Goal: Task Accomplishment & Management: Manage account settings

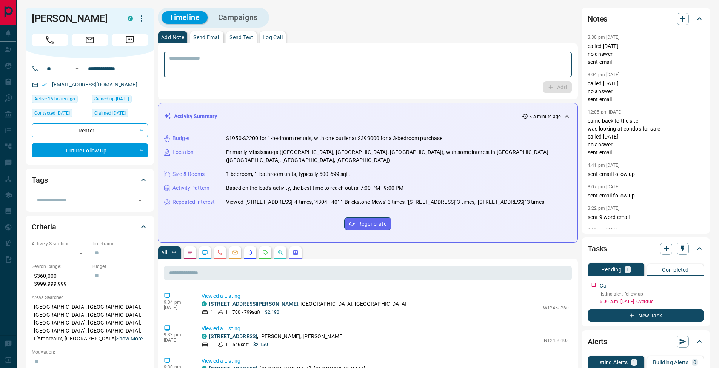
click at [351, 65] on textarea at bounding box center [367, 64] width 397 height 19
click at [280, 42] on button "Log Call" at bounding box center [273, 37] width 26 height 12
click at [566, 89] on button "Log Call" at bounding box center [557, 87] width 30 height 12
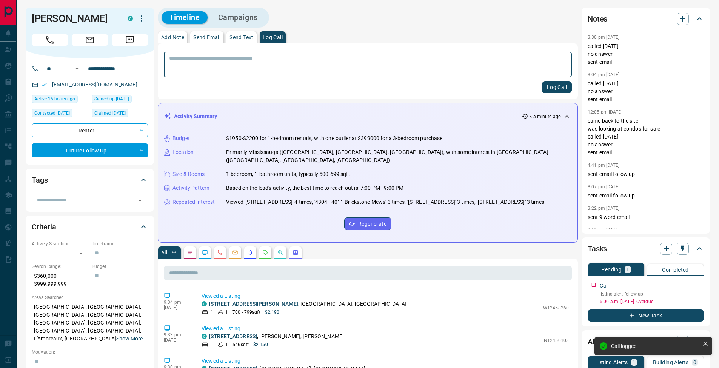
click at [165, 32] on button "Add Note" at bounding box center [172, 37] width 29 height 12
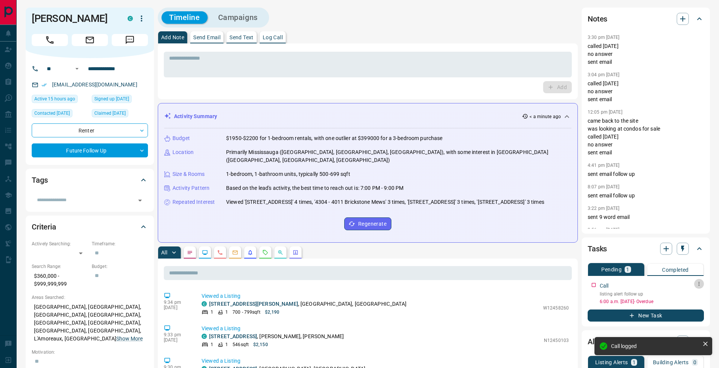
click at [699, 284] on icon "button" at bounding box center [698, 284] width 1 height 4
click at [696, 297] on li "Edit" at bounding box center [686, 297] width 33 height 11
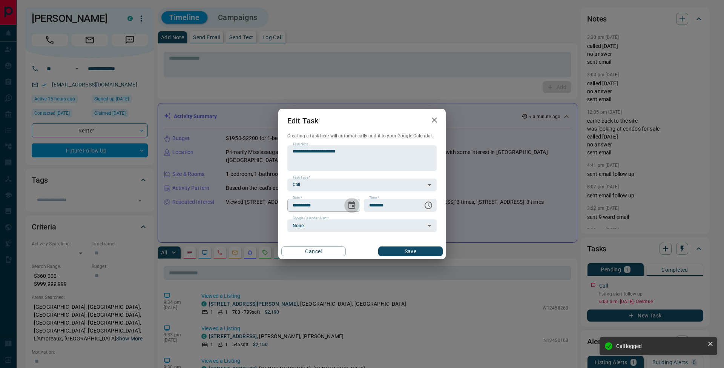
click at [351, 204] on icon "Choose date, selected date is Oct 8, 2025" at bounding box center [351, 205] width 9 height 9
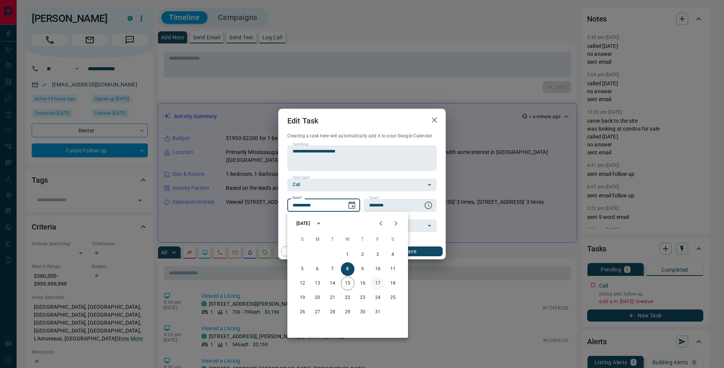
click at [382, 284] on button "17" at bounding box center [378, 284] width 14 height 14
type input "**********"
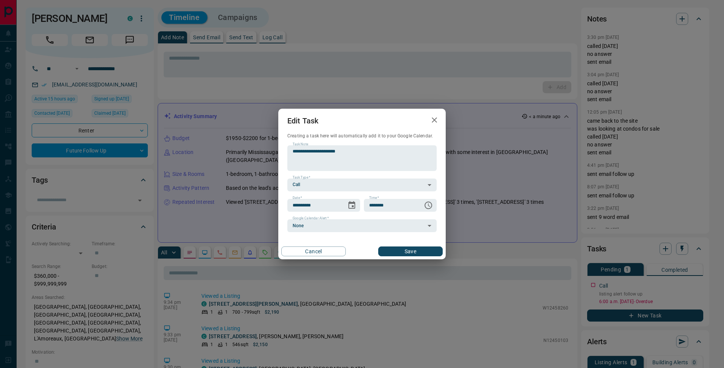
click at [423, 254] on button "Save" at bounding box center [410, 251] width 65 height 10
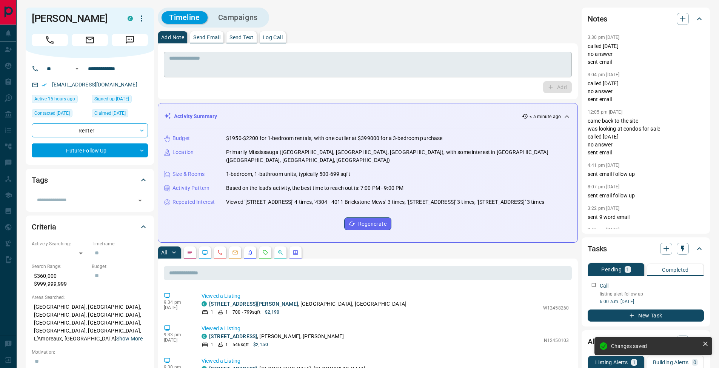
click at [196, 65] on textarea at bounding box center [367, 64] width 397 height 19
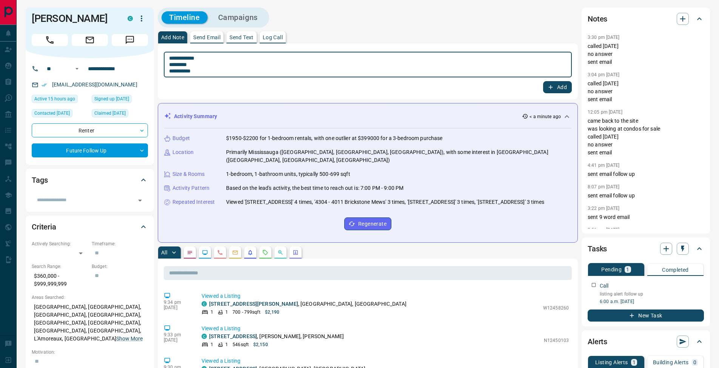
click at [171, 65] on textarea "**********" at bounding box center [367, 64] width 397 height 19
type textarea "**********"
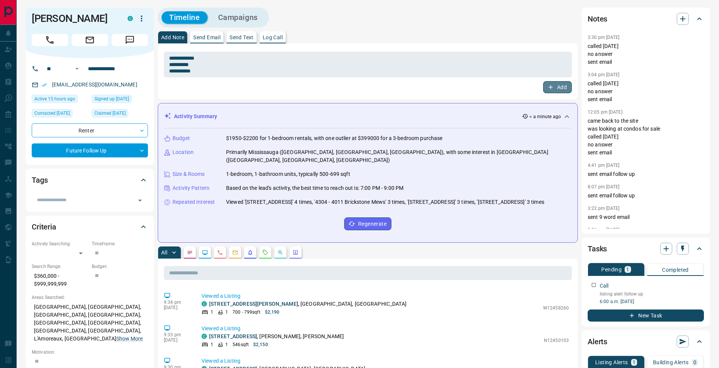
click at [564, 88] on button "Add" at bounding box center [557, 87] width 29 height 12
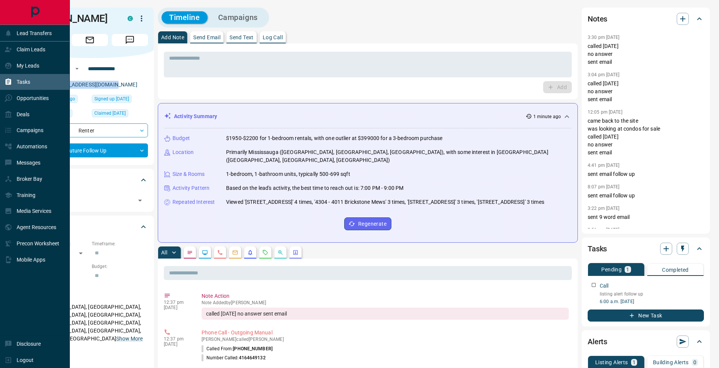
click at [5, 83] on icon at bounding box center [9, 82] width 8 height 8
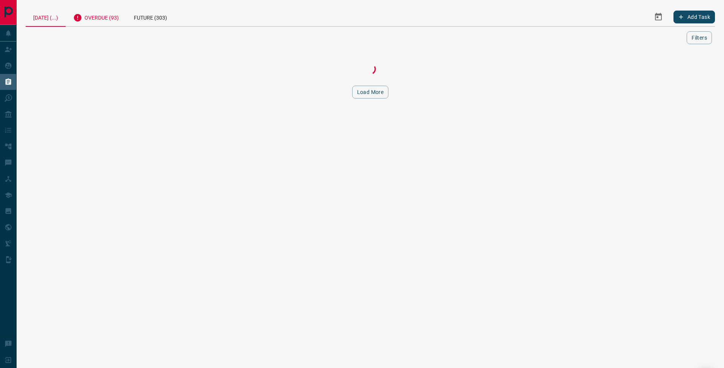
click at [99, 19] on div "Overdue (93)" at bounding box center [96, 17] width 61 height 18
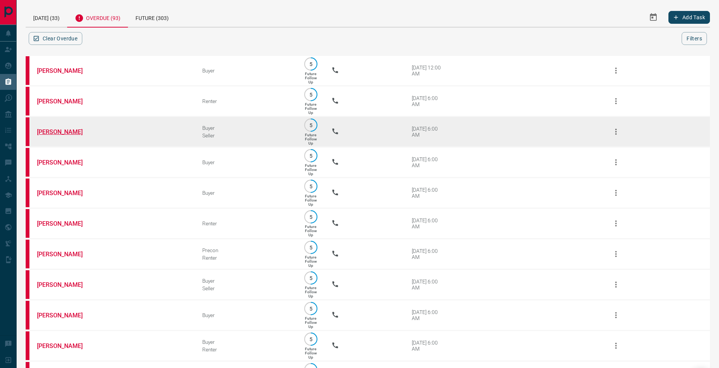
click at [65, 135] on link "[PERSON_NAME]" at bounding box center [65, 131] width 57 height 7
